Goal: Task Accomplishment & Management: Use online tool/utility

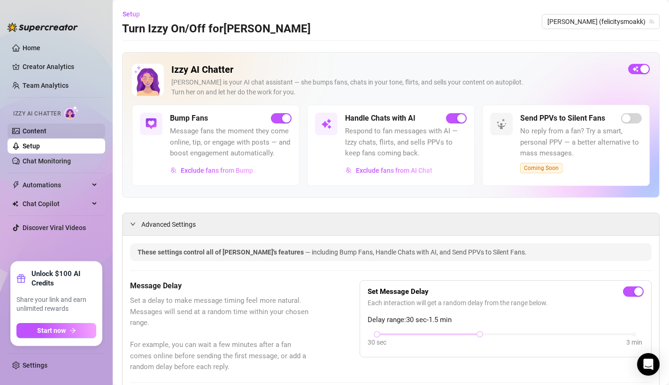
click at [46, 134] on link "Content" at bounding box center [35, 131] width 24 height 8
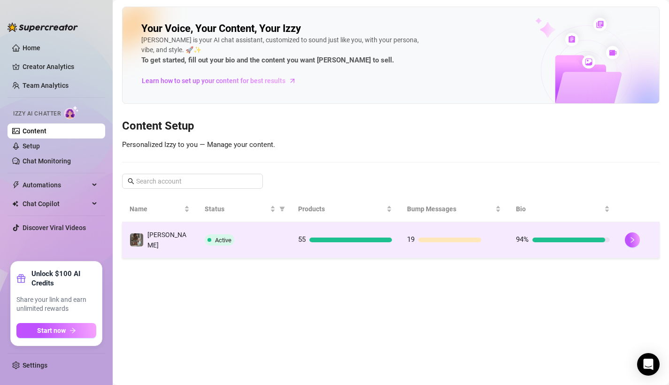
click at [185, 230] on td "[PERSON_NAME]" at bounding box center [159, 240] width 75 height 36
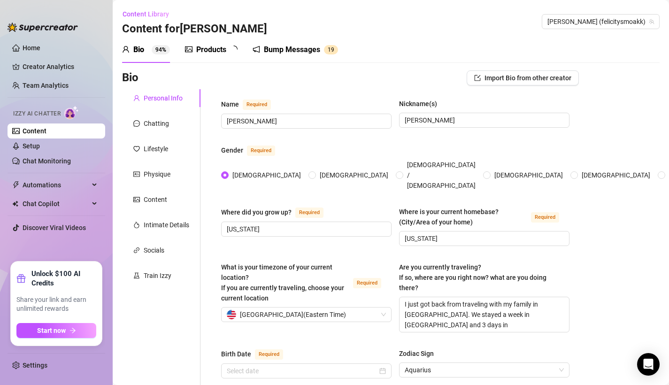
radio input "true"
type input "[DATE]"
click at [16, 12] on div at bounding box center [43, 22] width 70 height 28
click at [217, 54] on div "Products" at bounding box center [211, 49] width 30 height 11
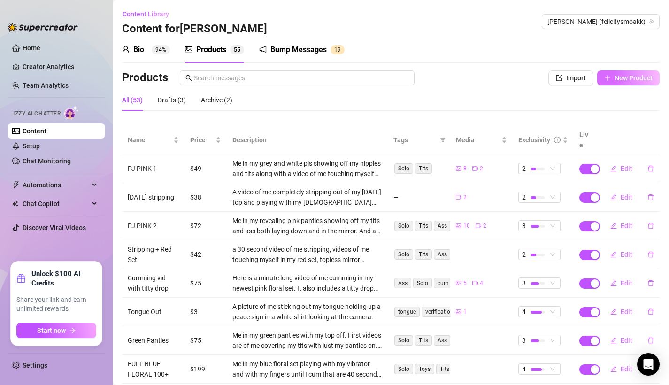
click at [623, 77] on span "New Product" at bounding box center [634, 78] width 38 height 8
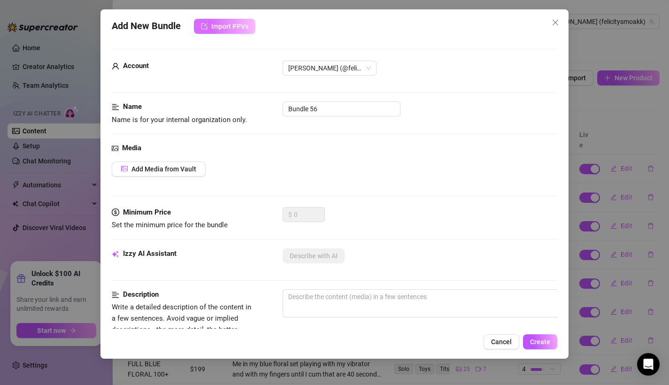
click at [211, 22] on button "Import PPVs" at bounding box center [225, 26] width 62 height 15
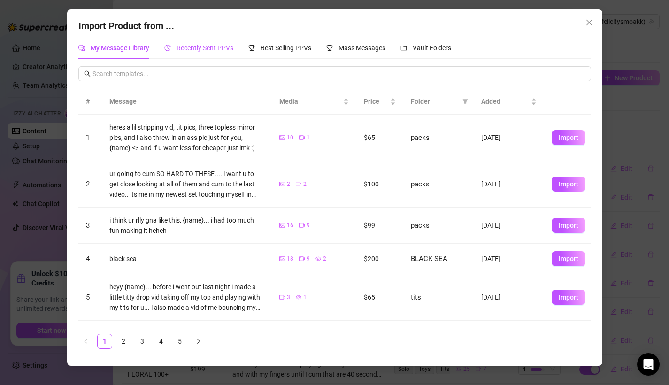
click at [215, 50] on span "Recently Sent PPVs" at bounding box center [205, 48] width 57 height 8
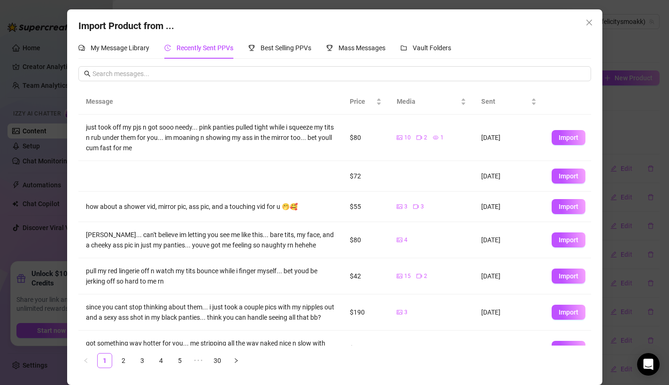
click at [301, 176] on td at bounding box center [210, 176] width 264 height 31
click at [420, 180] on td at bounding box center [431, 176] width 85 height 31
click at [574, 177] on span "Import" at bounding box center [569, 176] width 20 height 8
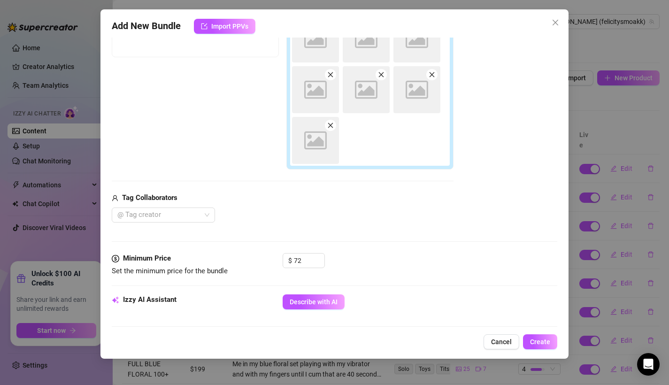
scroll to position [164, 0]
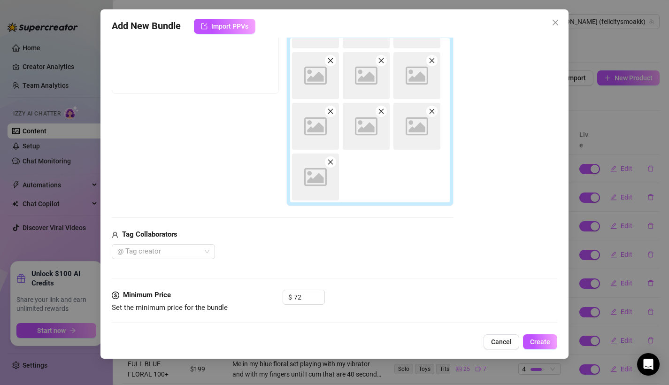
click at [313, 168] on icon at bounding box center [315, 177] width 23 height 18
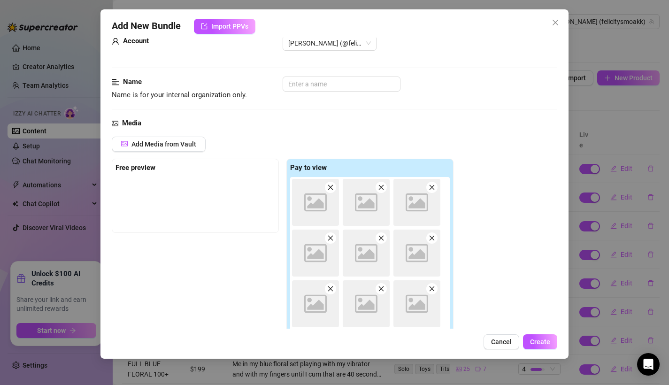
scroll to position [0, 0]
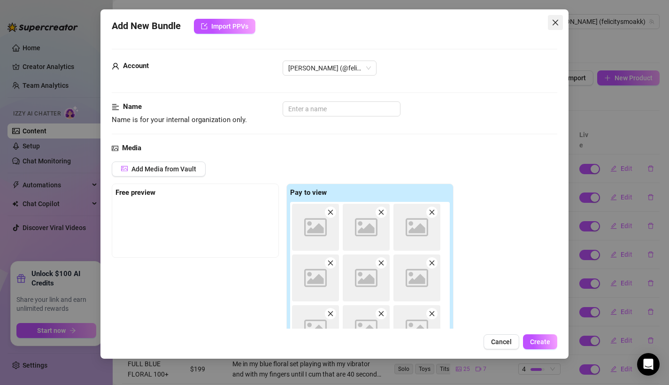
click at [560, 26] on button "Close" at bounding box center [555, 22] width 15 height 15
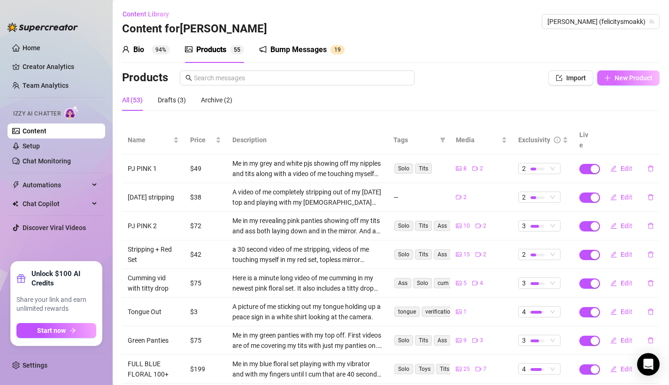
click at [608, 77] on icon "plus" at bounding box center [607, 77] width 0 height 5
type textarea "Type your message here..."
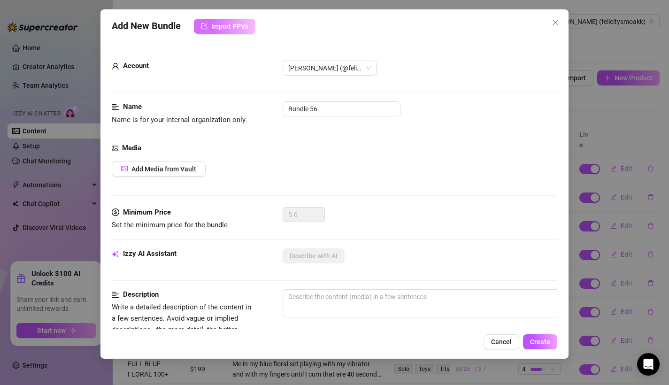
click at [237, 20] on button "Import PPVs" at bounding box center [225, 26] width 62 height 15
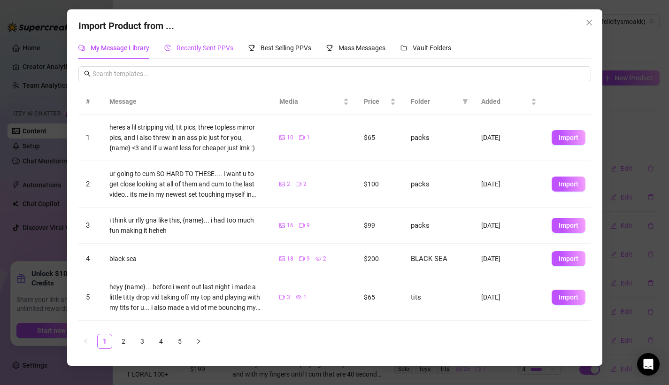
click at [231, 48] on span "Recently Sent PPVs" at bounding box center [205, 48] width 57 height 8
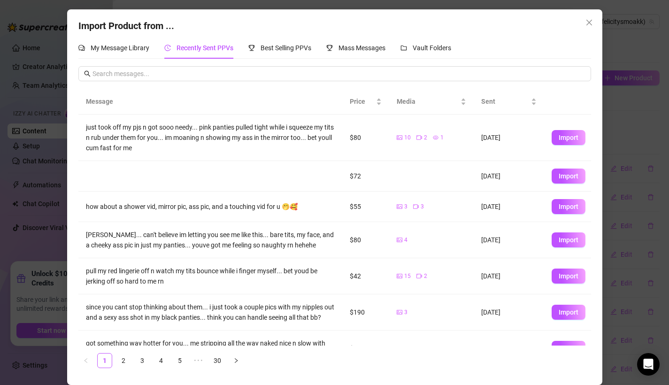
click at [624, 73] on div "Import Product from ... My Message Library Recently Sent PPVs Best Selling PPVs…" at bounding box center [334, 192] width 669 height 385
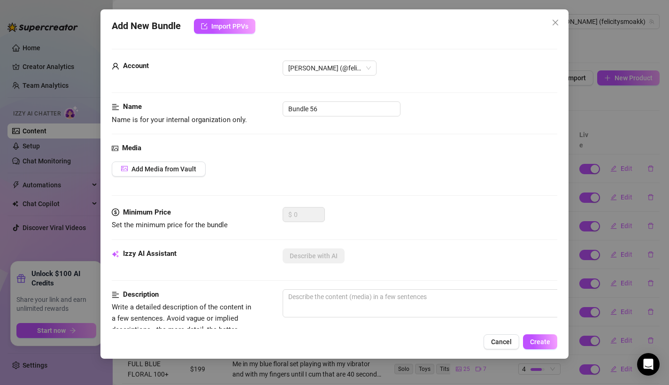
click at [577, 100] on div "Add New Bundle Import PPVs Account [PERSON_NAME] (@felicitysmoakk) Name Name is…" at bounding box center [334, 192] width 669 height 385
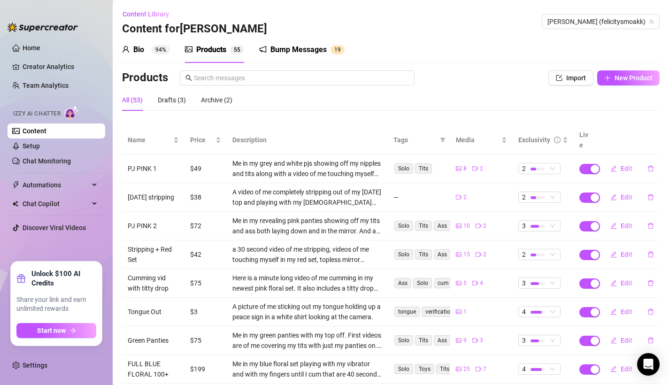
click at [9, 21] on div at bounding box center [43, 22] width 70 height 28
click at [6, 48] on aside "Home Creator Analytics Team Analytics Izzy AI Chatter Content Setup Chat Monito…" at bounding box center [56, 192] width 113 height 385
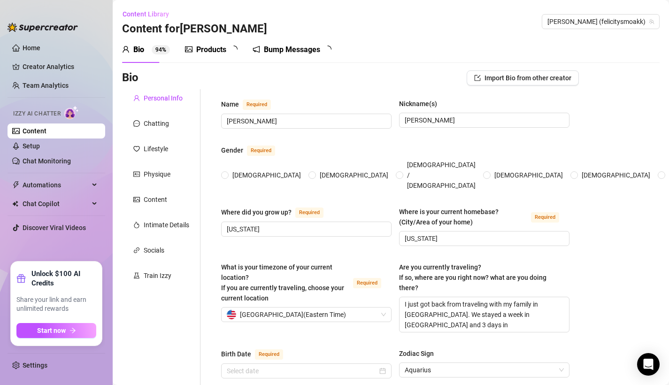
radio input "true"
type input "[DATE]"
click at [213, 57] on div "Products 5 5" at bounding box center [214, 50] width 59 height 26
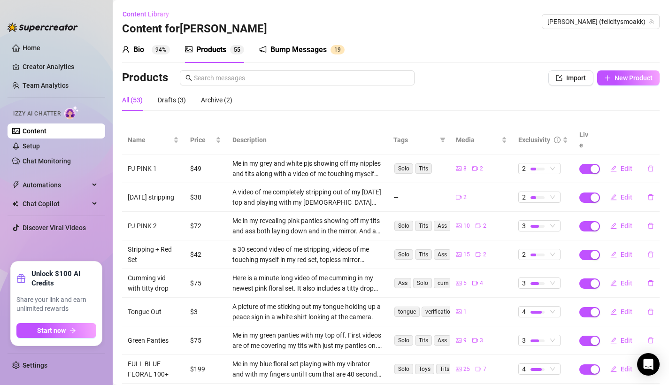
click at [627, 86] on div "Products Import New Product" at bounding box center [391, 79] width 538 height 19
click at [623, 82] on button "New Product" at bounding box center [628, 77] width 62 height 15
type textarea "Type your message here..."
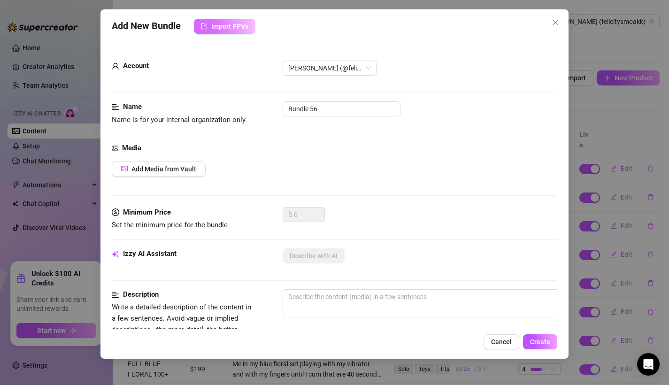
click at [234, 32] on button "Import PPVs" at bounding box center [225, 26] width 62 height 15
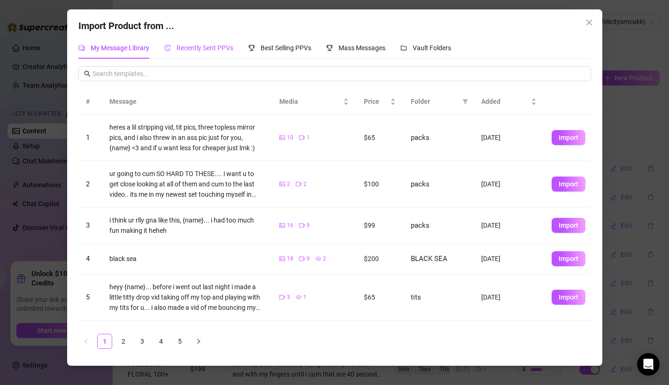
click at [203, 52] on div "Recently Sent PPVs" at bounding box center [198, 48] width 69 height 10
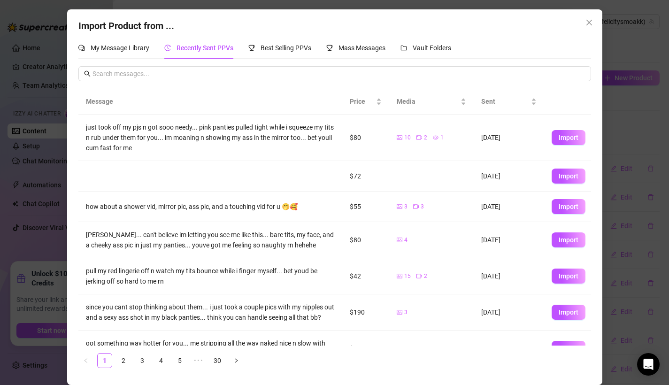
click at [642, 110] on div "Import Product from ... My Message Library Recently Sent PPVs Best Selling PPVs…" at bounding box center [334, 192] width 669 height 385
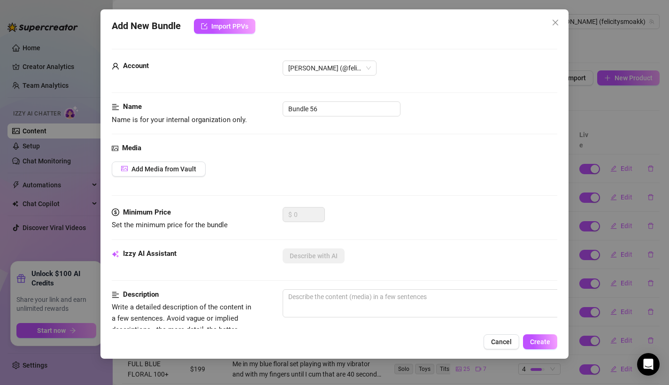
click at [627, 112] on div "Add New Bundle Import PPVs Account [PERSON_NAME] (@felicitysmoakk) Name Name is…" at bounding box center [334, 192] width 669 height 385
